Goal: Check status: Check status

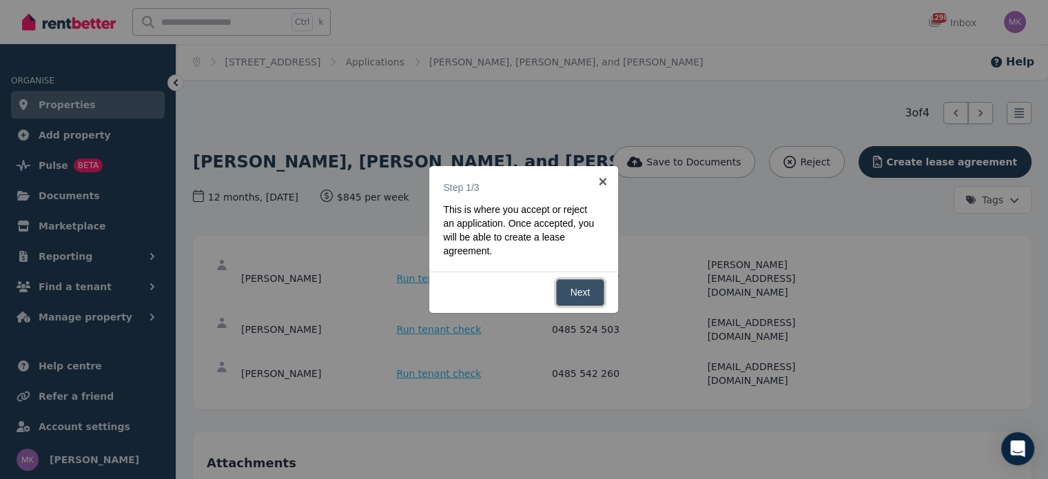
click at [579, 285] on link "Next" at bounding box center [580, 292] width 49 height 27
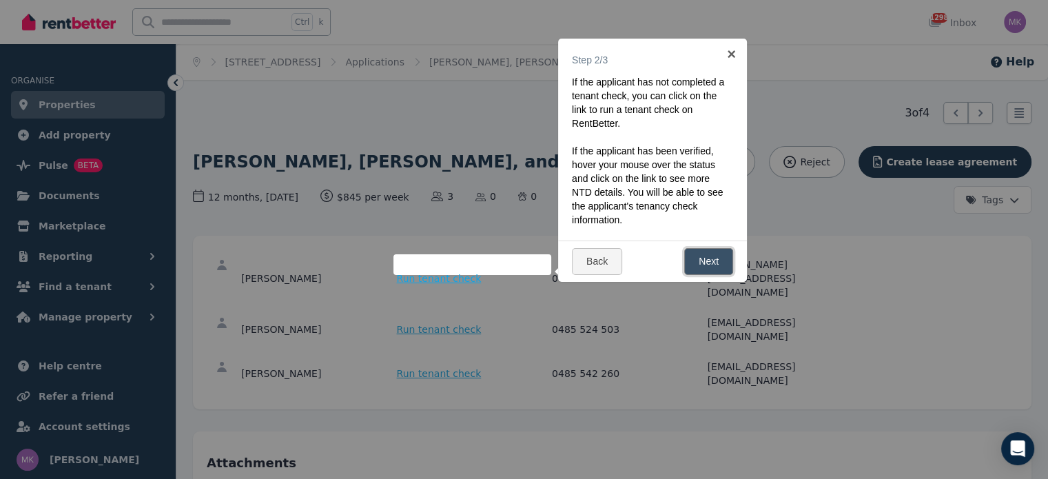
click at [717, 265] on link "Next" at bounding box center [708, 261] width 49 height 27
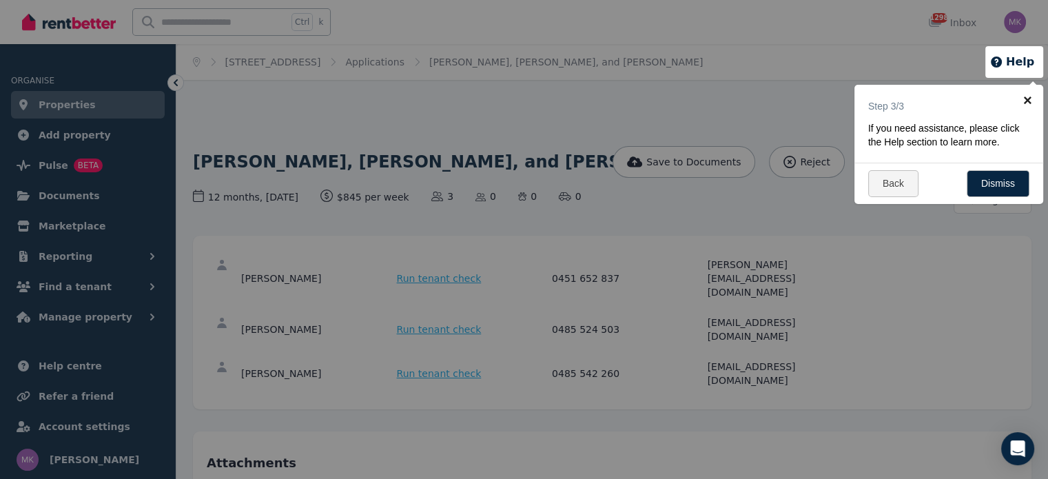
click at [1027, 93] on link "×" at bounding box center [1027, 100] width 31 height 31
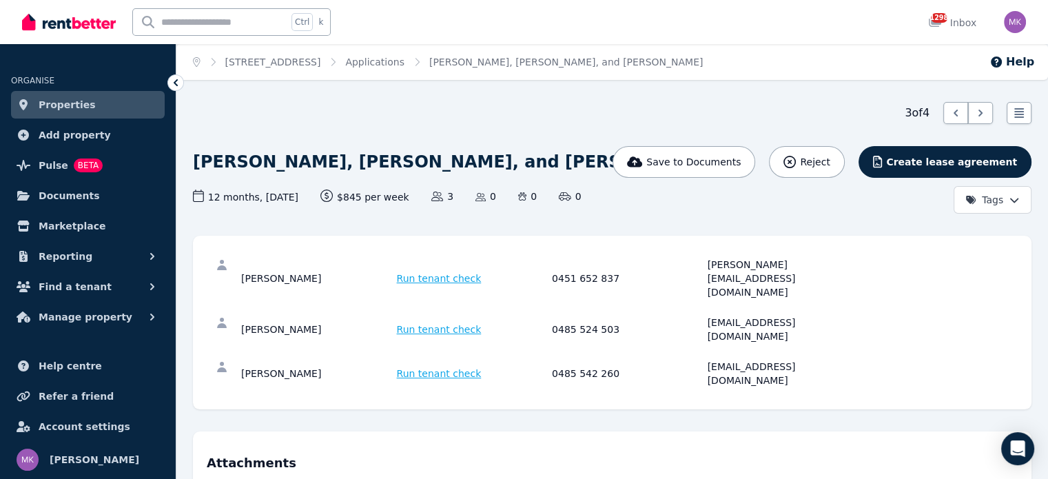
click at [419, 271] on span "Run tenant check" at bounding box center [439, 278] width 85 height 14
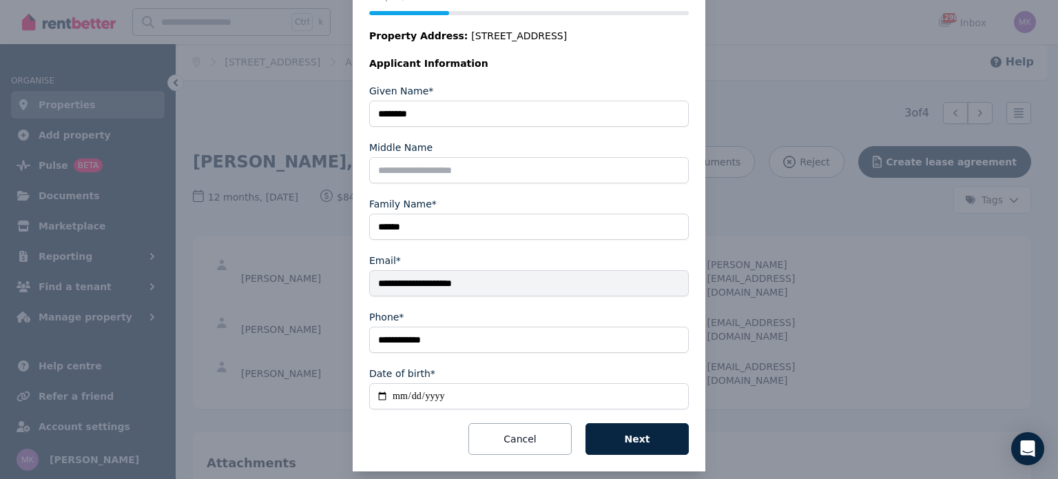
scroll to position [200, 0]
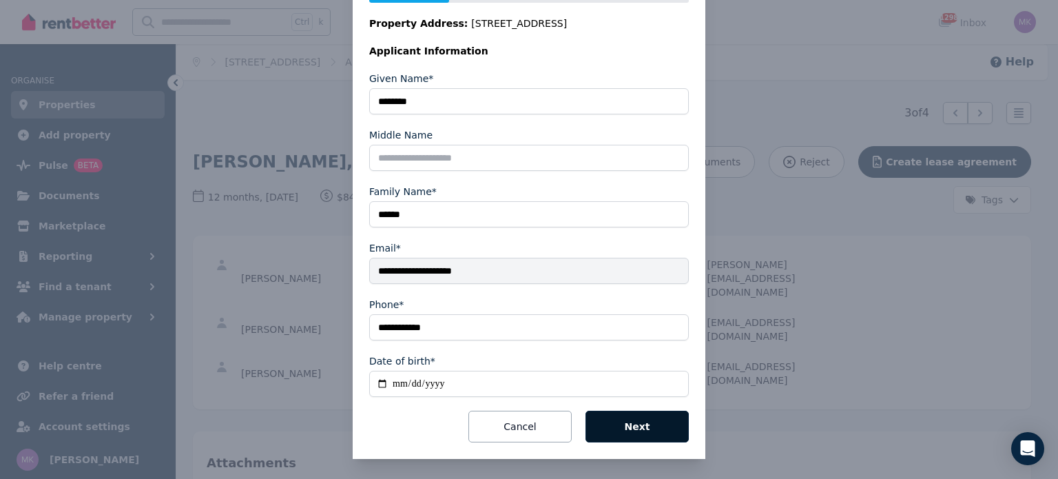
click at [617, 419] on button "Next" at bounding box center [637, 427] width 103 height 32
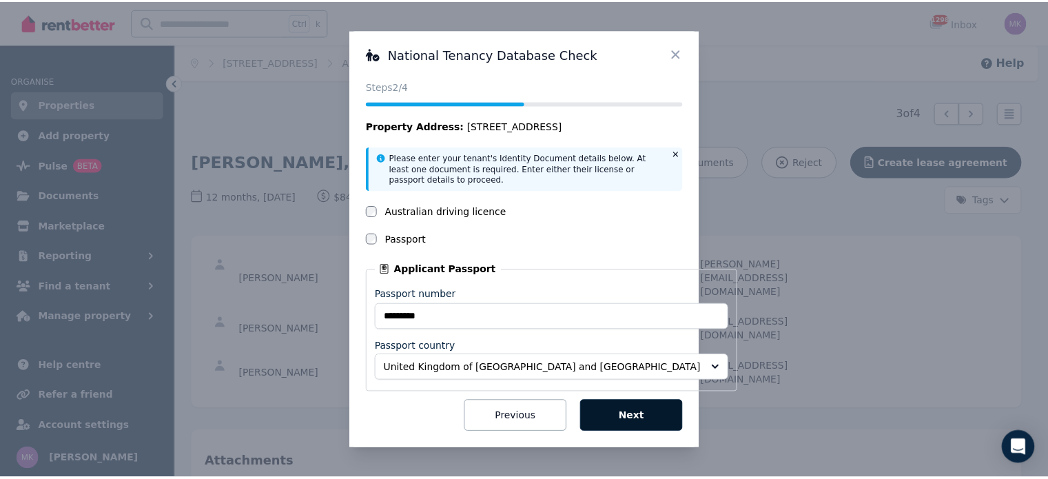
scroll to position [0, 0]
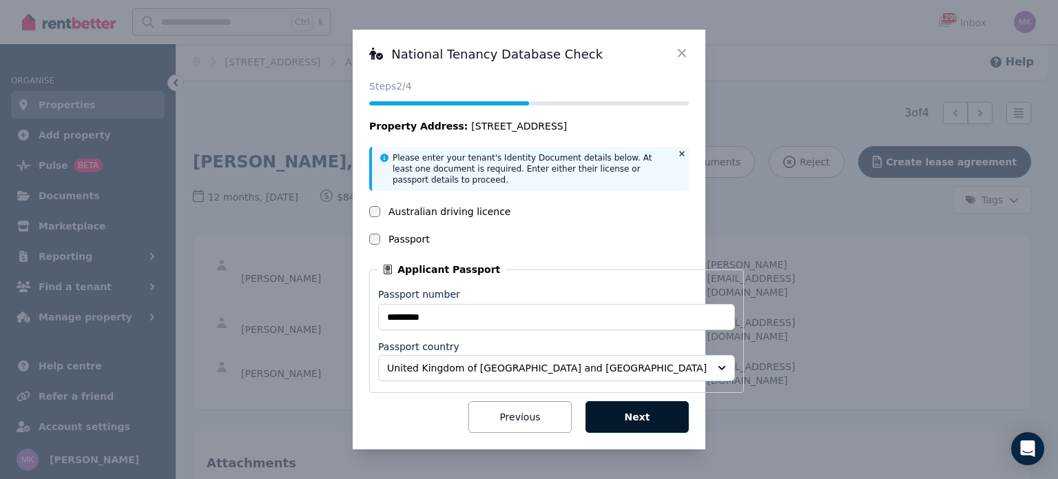
click at [617, 419] on button "Next" at bounding box center [637, 417] width 103 height 32
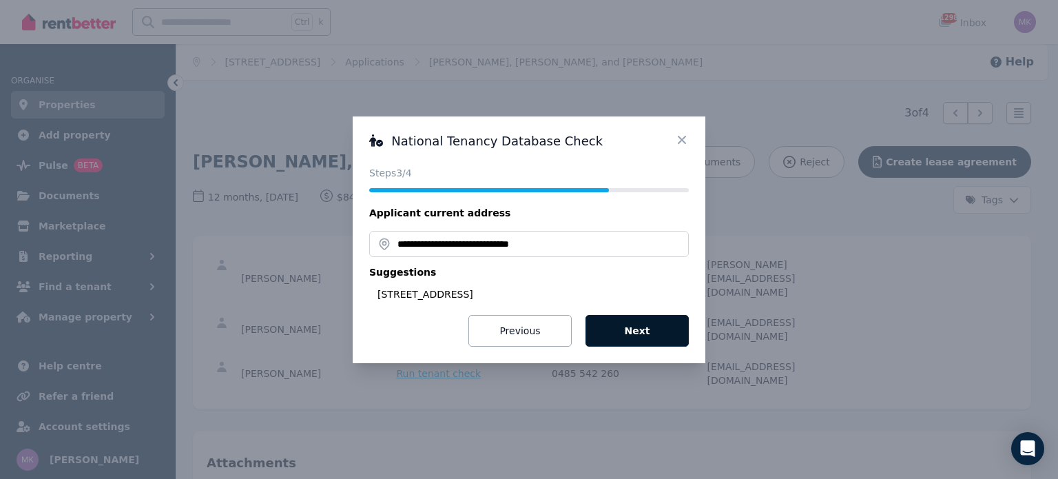
click at [637, 329] on button "Next" at bounding box center [637, 331] width 103 height 32
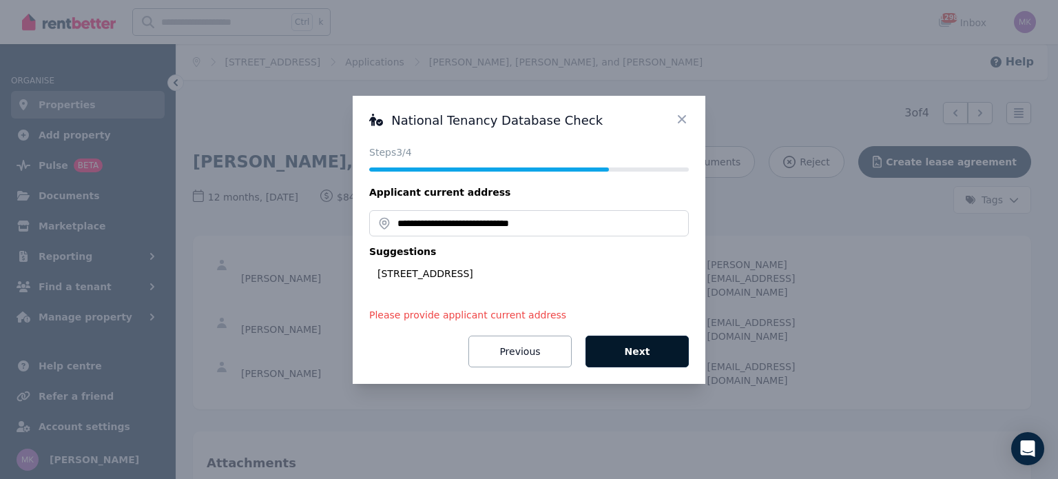
click at [637, 355] on button "Next" at bounding box center [637, 351] width 103 height 32
click at [679, 116] on icon at bounding box center [682, 118] width 8 height 8
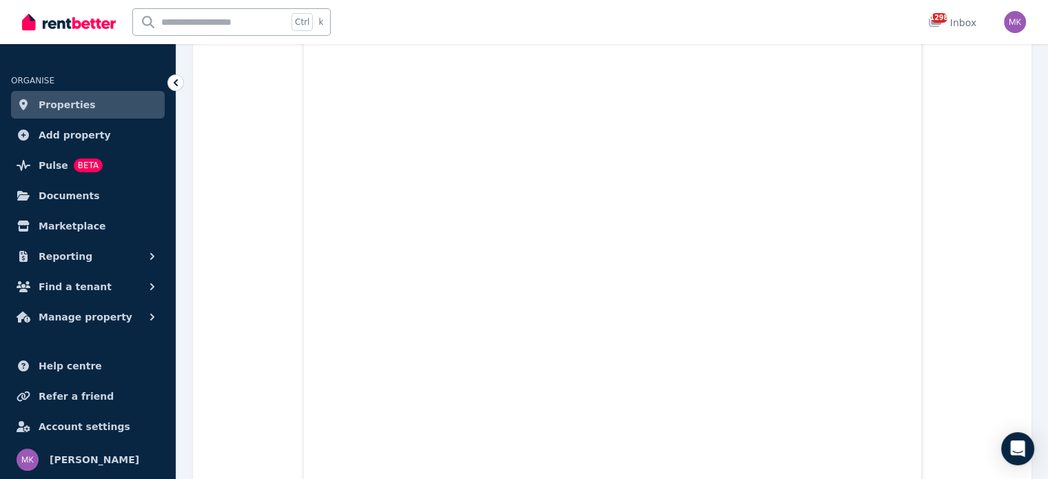
scroll to position [1378, 0]
click at [54, 192] on span "Documents" at bounding box center [69, 195] width 61 height 17
